Goal: Information Seeking & Learning: Learn about a topic

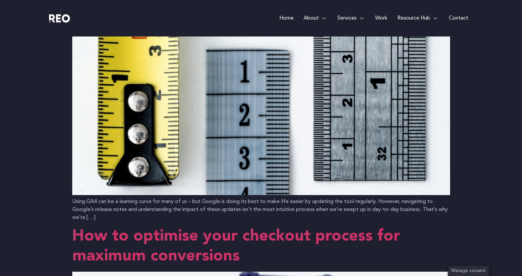
scroll to position [761, 0]
click at [179, 142] on img at bounding box center [261, 112] width 378 height 166
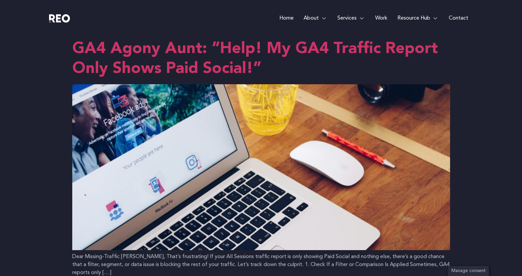
scroll to position [0, 0]
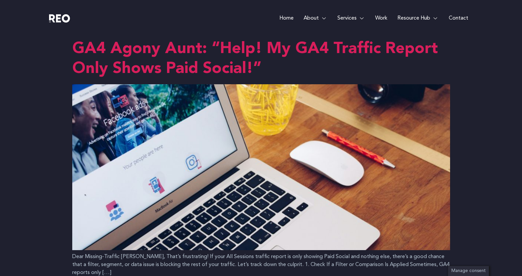
click at [207, 72] on link "GA4 Agony Aunt: “Help! My GA4 Traffic Report Only Shows Paid Social!”" at bounding box center [254, 59] width 365 height 36
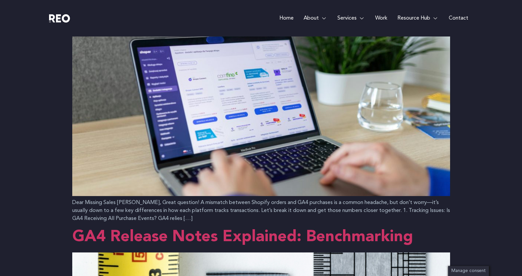
scroll to position [561, 0]
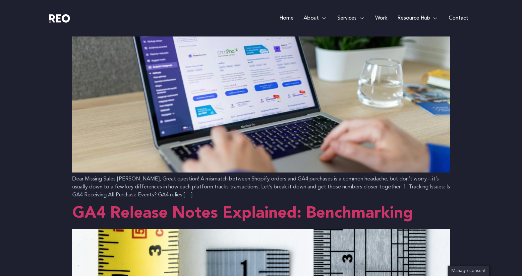
click at [186, 138] on img at bounding box center [261, 90] width 378 height 166
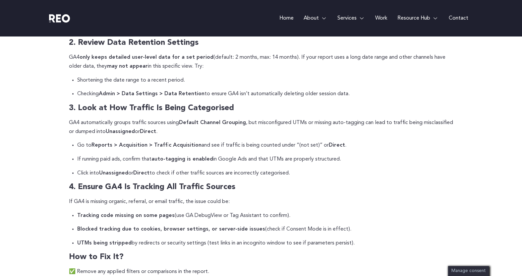
scroll to position [220, 0]
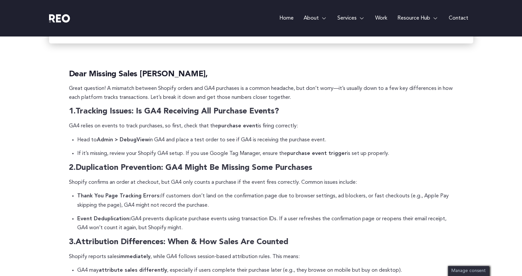
scroll to position [257, 0]
